Goal: Transaction & Acquisition: Purchase product/service

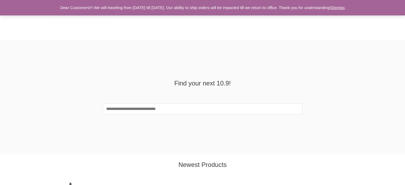
scroll to position [426, 0]
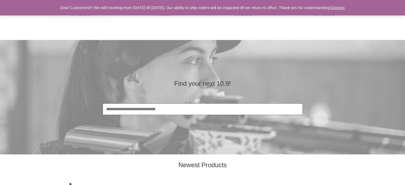
click at [201, 109] on input "Search" at bounding box center [202, 108] width 199 height 11
type input "****"
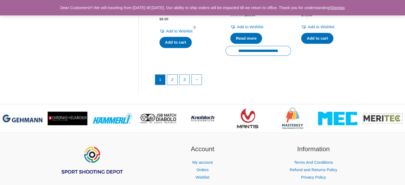
scroll to position [798, 0]
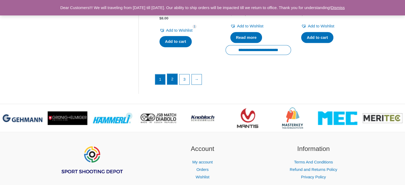
click at [175, 84] on link "2" at bounding box center [172, 79] width 10 height 11
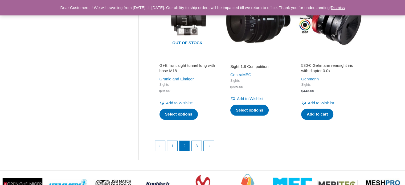
scroll to position [771, 0]
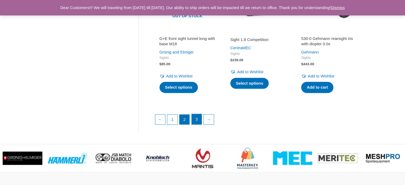
click at [199, 114] on link "3" at bounding box center [196, 119] width 10 height 11
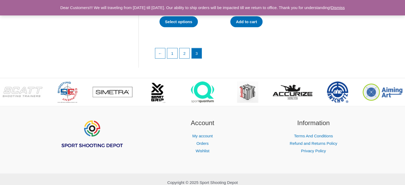
scroll to position [372, 0]
click at [177, 58] on link "1" at bounding box center [172, 53] width 10 height 11
click at [173, 58] on link "1" at bounding box center [172, 53] width 10 height 11
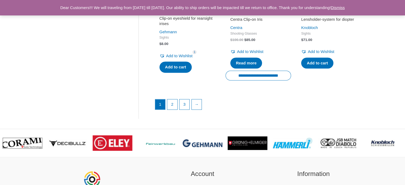
scroll to position [824, 0]
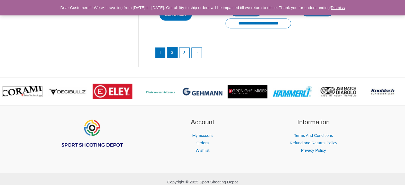
click at [168, 58] on link "2" at bounding box center [172, 52] width 10 height 11
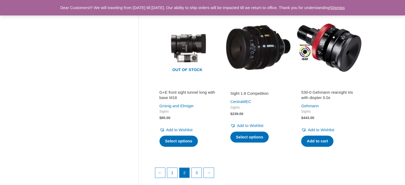
scroll to position [718, 0]
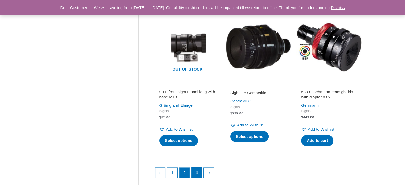
click at [197, 169] on link "3" at bounding box center [196, 172] width 10 height 11
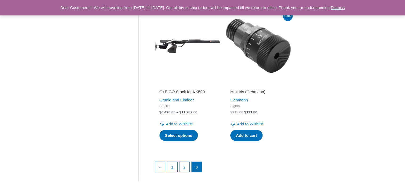
scroll to position [266, 0]
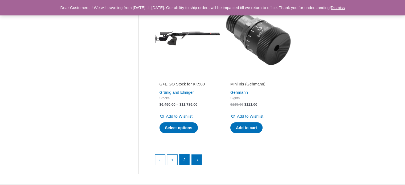
click at [185, 164] on link "2" at bounding box center [184, 159] width 10 height 11
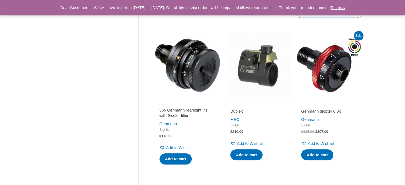
scroll to position [558, 0]
